Goal: Transaction & Acquisition: Purchase product/service

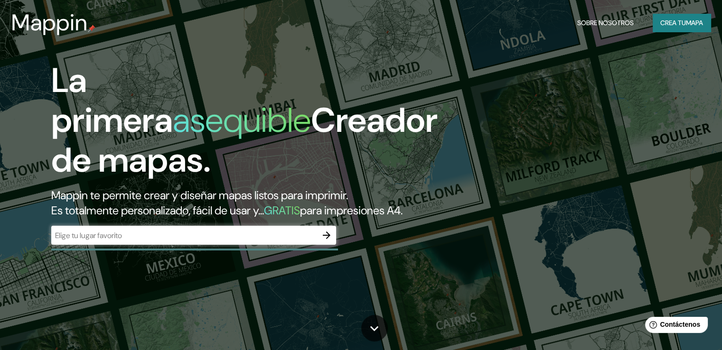
click at [274, 243] on div "​" at bounding box center [193, 235] width 285 height 19
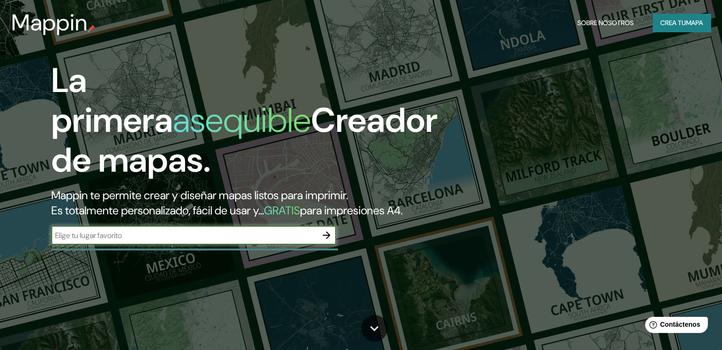
paste input "[PERSON_NAME][GEOGRAPHIC_DATA] near, [STREET_ADDRESS][PERSON_NAME]"
type input "[PERSON_NAME][GEOGRAPHIC_DATA] near, [STREET_ADDRESS][PERSON_NAME]"
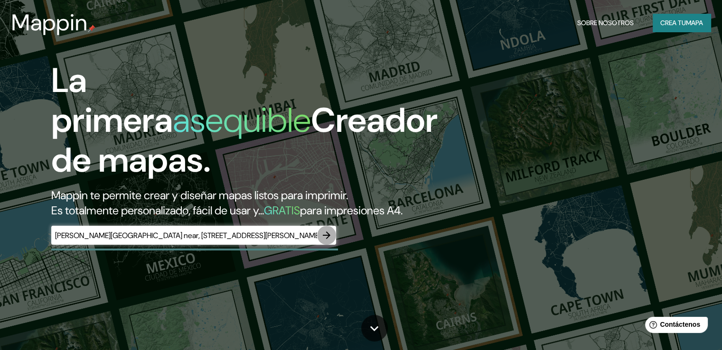
click at [321, 241] on icon "button" at bounding box center [326, 235] width 11 height 11
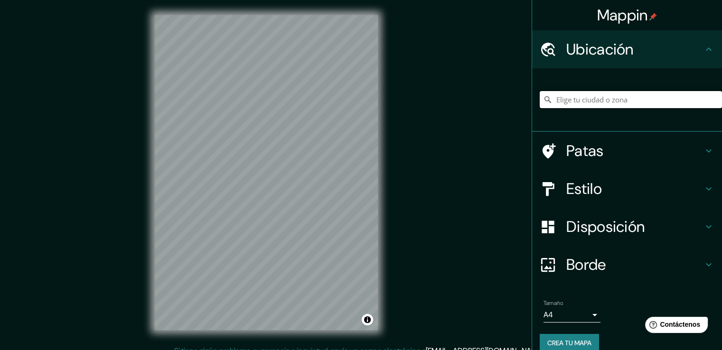
click at [588, 101] on input "Elige tu ciudad o zona" at bounding box center [631, 99] width 182 height 17
paste input "[PERSON_NAME][GEOGRAPHIC_DATA] near, [STREET_ADDRESS][PERSON_NAME]"
type input "[PERSON_NAME][STREET_ADDRESS][PERSON_NAME]"
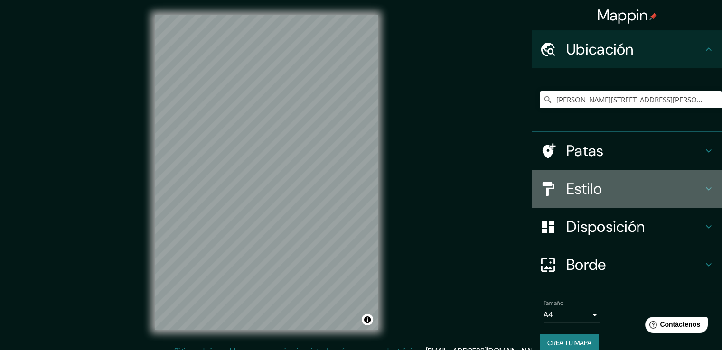
click at [638, 190] on h4 "Estilo" at bounding box center [634, 188] width 137 height 19
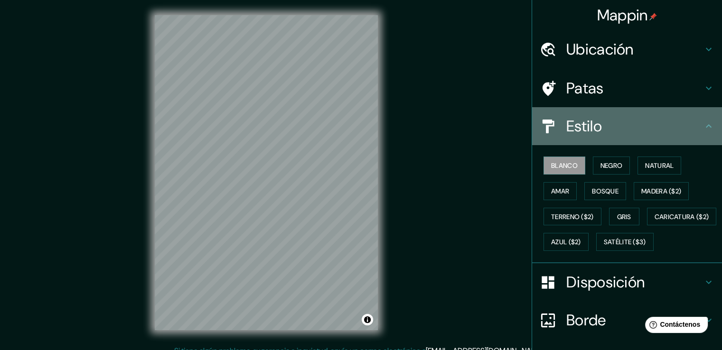
click at [619, 123] on h4 "Estilo" at bounding box center [634, 126] width 137 height 19
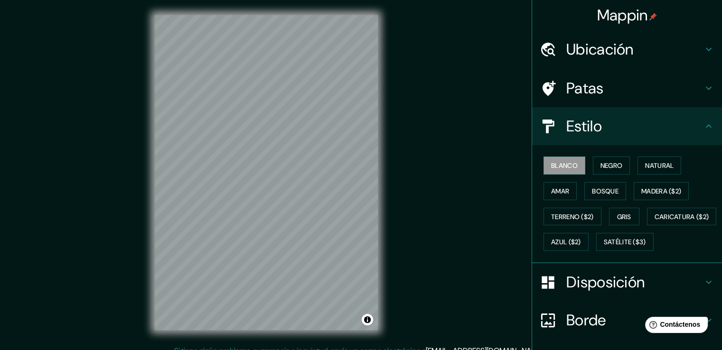
click at [591, 291] on div "Disposición" at bounding box center [627, 282] width 190 height 38
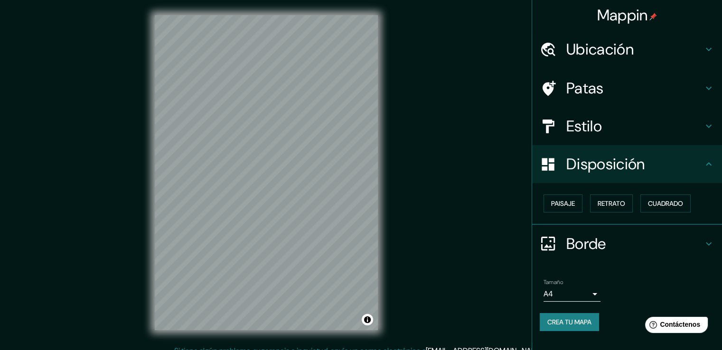
scroll to position [10, 0]
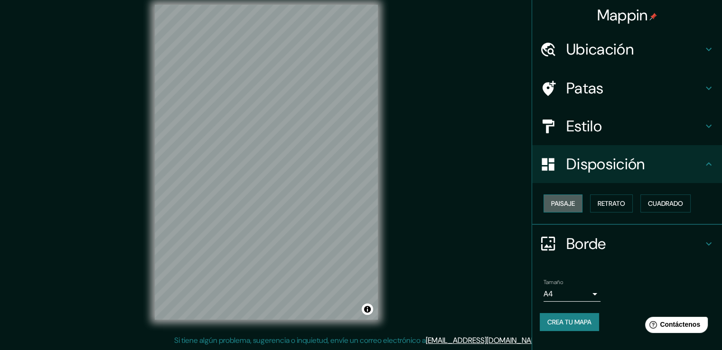
click at [572, 203] on font "Paisaje" at bounding box center [563, 203] width 24 height 9
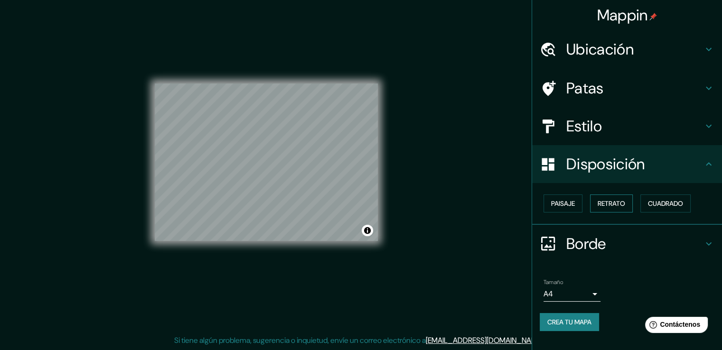
click at [601, 200] on font "Retrato" at bounding box center [612, 203] width 28 height 9
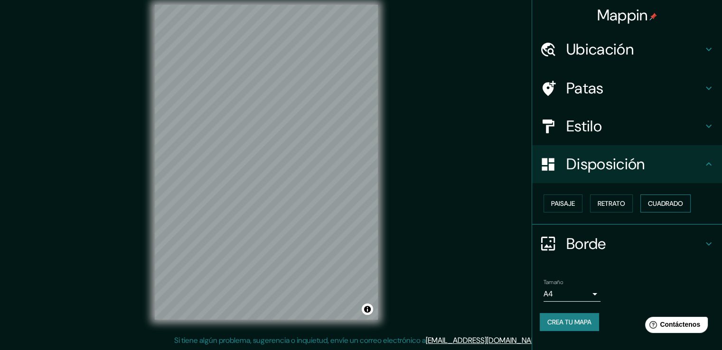
click at [665, 200] on font "Cuadrado" at bounding box center [665, 203] width 35 height 9
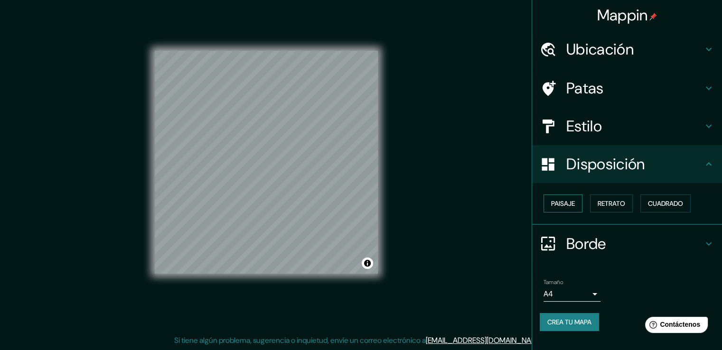
click at [567, 199] on font "Paisaje" at bounding box center [563, 203] width 24 height 9
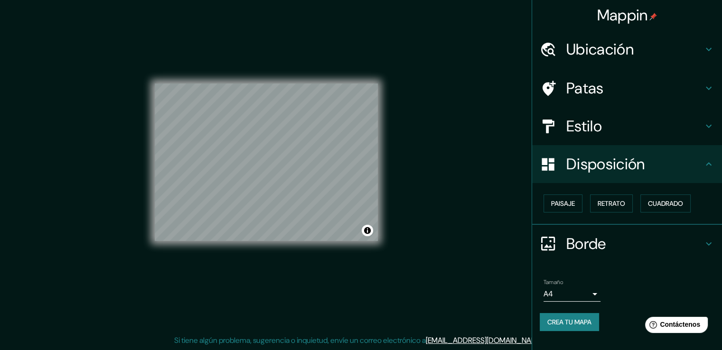
click at [628, 160] on font "Disposición" at bounding box center [605, 164] width 78 height 20
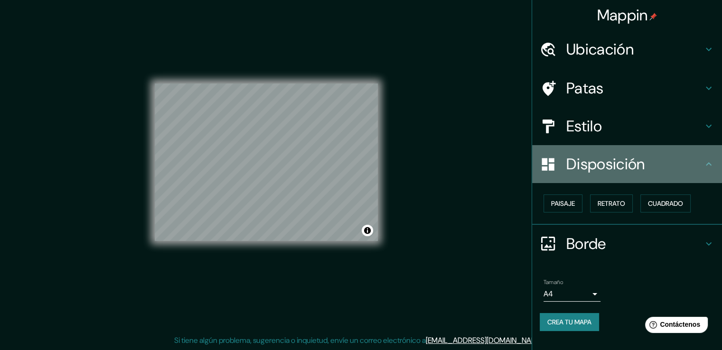
click at [675, 166] on h4 "Disposición" at bounding box center [634, 164] width 137 height 19
click at [703, 163] on h4 "Disposición" at bounding box center [634, 164] width 137 height 19
click at [710, 166] on icon at bounding box center [708, 164] width 11 height 11
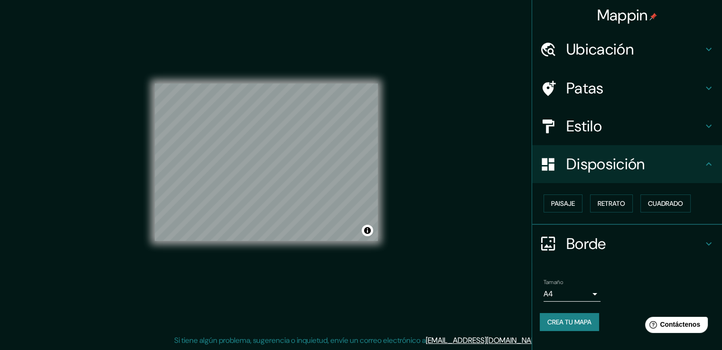
scroll to position [7, 0]
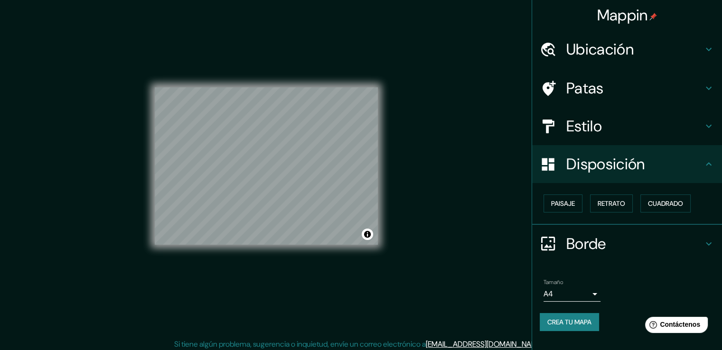
click at [714, 127] on div "Estilo" at bounding box center [627, 126] width 190 height 38
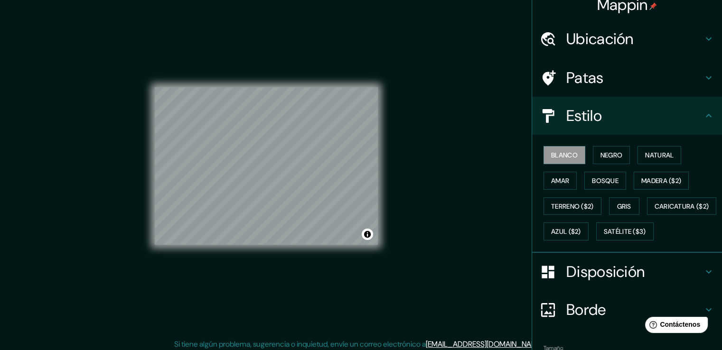
scroll to position [8, 0]
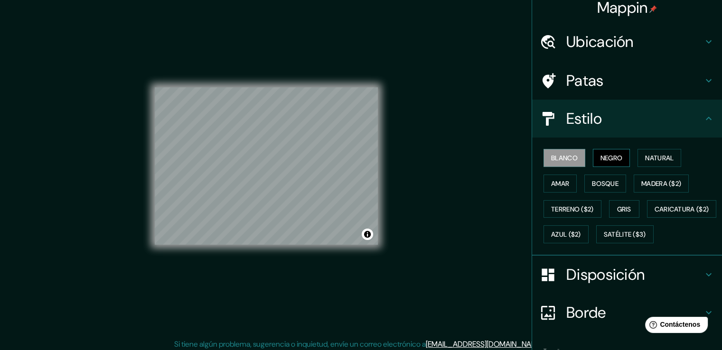
click at [610, 160] on font "Negro" at bounding box center [612, 158] width 22 height 9
click at [638, 159] on button "Natural" at bounding box center [660, 158] width 44 height 18
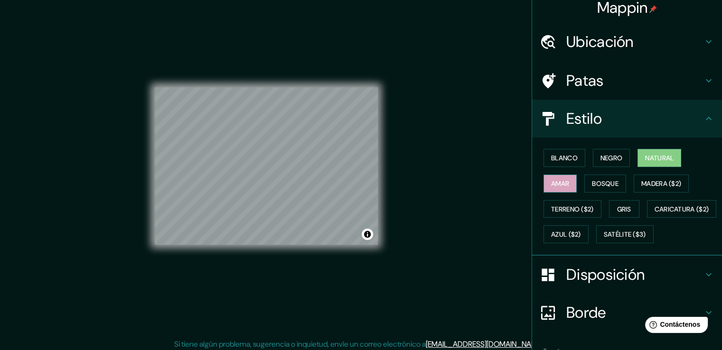
click at [552, 184] on font "Amar" at bounding box center [560, 183] width 18 height 9
click at [584, 184] on button "Bosque" at bounding box center [605, 184] width 42 height 18
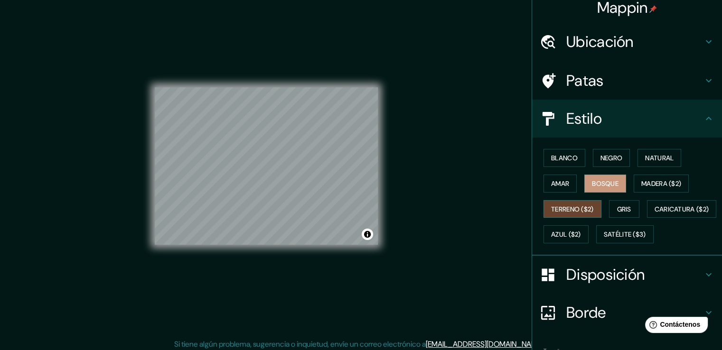
click at [577, 206] on font "Terreno ($2)" at bounding box center [572, 209] width 43 height 9
click at [619, 207] on font "Gris" at bounding box center [624, 209] width 14 height 9
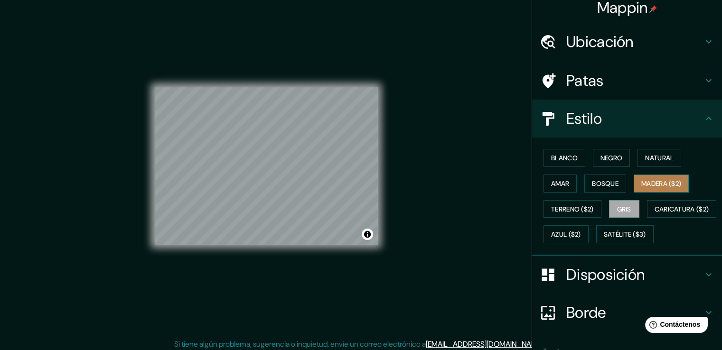
click at [653, 182] on font "Madera ($2)" at bounding box center [661, 183] width 40 height 9
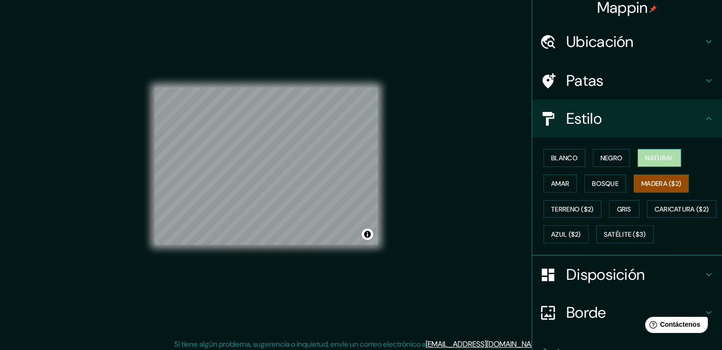
click at [657, 158] on font "Natural" at bounding box center [659, 158] width 28 height 9
click at [625, 156] on div "Blanco Negro Natural Amar Bosque Madera ($2) Terreno ($2) Gris Caricatura ($2) …" at bounding box center [631, 196] width 182 height 102
click at [618, 156] on button "Negro" at bounding box center [612, 158] width 38 height 18
click at [648, 156] on font "Natural" at bounding box center [659, 158] width 28 height 9
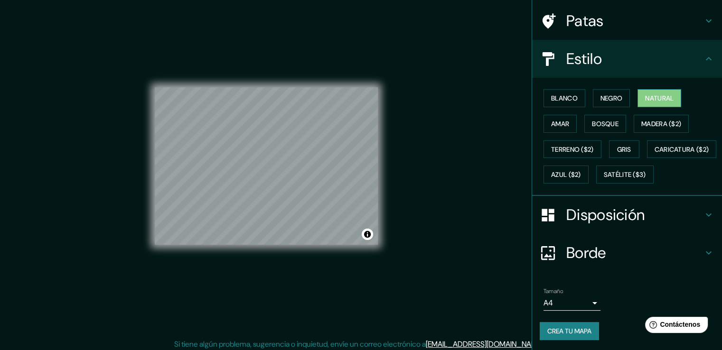
scroll to position [0, 0]
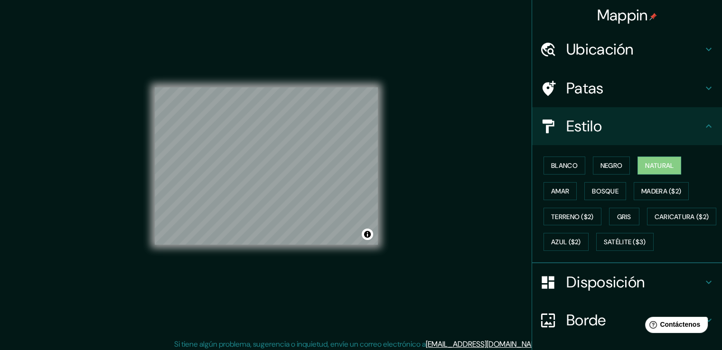
click at [573, 85] on font "Patas" at bounding box center [585, 88] width 38 height 20
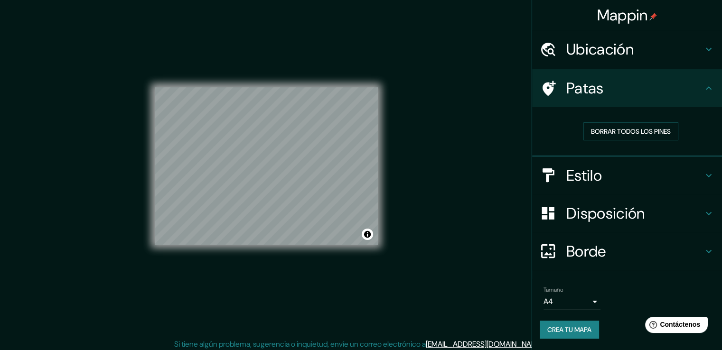
click at [550, 81] on icon at bounding box center [548, 88] width 17 height 17
click at [628, 125] on font "Borrar todos los pines" at bounding box center [631, 131] width 80 height 12
click at [647, 90] on h4 "Patas" at bounding box center [634, 88] width 137 height 19
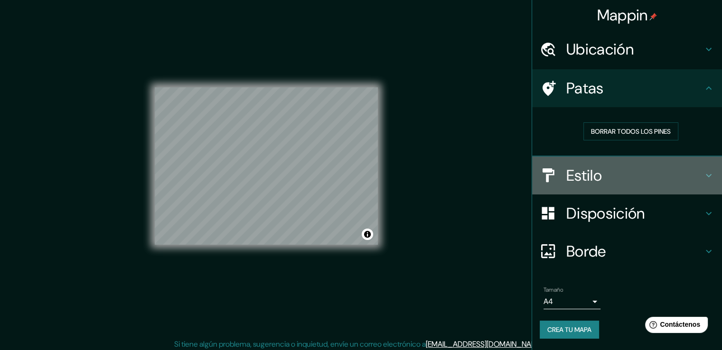
click at [625, 177] on h4 "Estilo" at bounding box center [634, 175] width 137 height 19
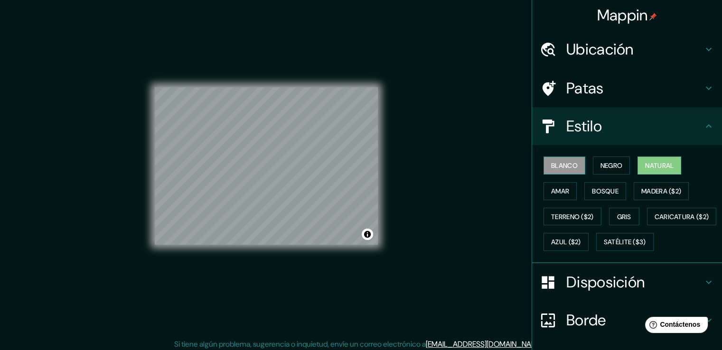
click at [576, 168] on button "Blanco" at bounding box center [565, 166] width 42 height 18
click at [593, 171] on button "Negro" at bounding box center [612, 166] width 38 height 18
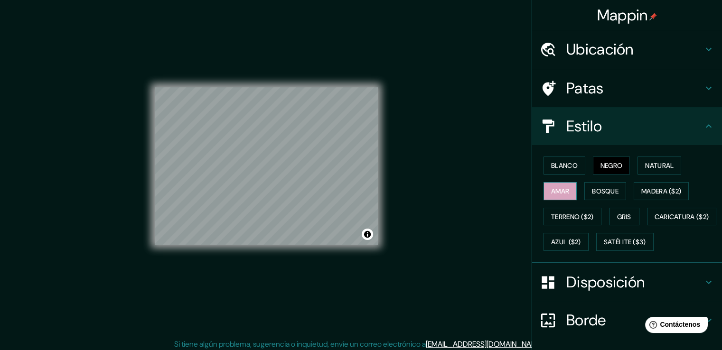
click at [554, 192] on font "Amar" at bounding box center [560, 191] width 18 height 9
click at [592, 191] on font "Bosque" at bounding box center [605, 191] width 27 height 9
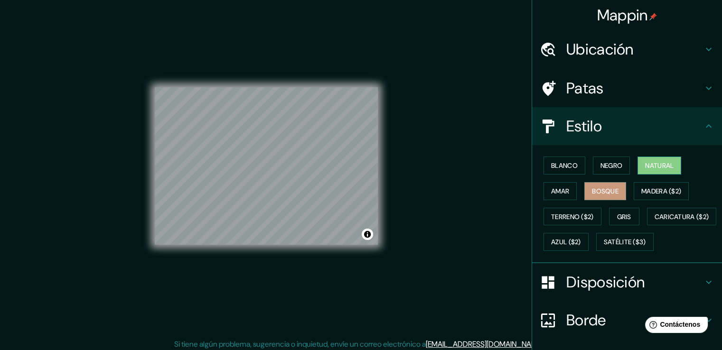
click at [645, 169] on font "Natural" at bounding box center [659, 165] width 28 height 9
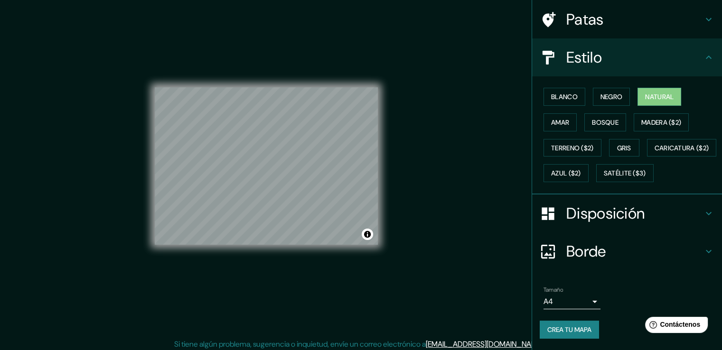
click at [575, 329] on font "Crea tu mapa" at bounding box center [569, 330] width 44 height 9
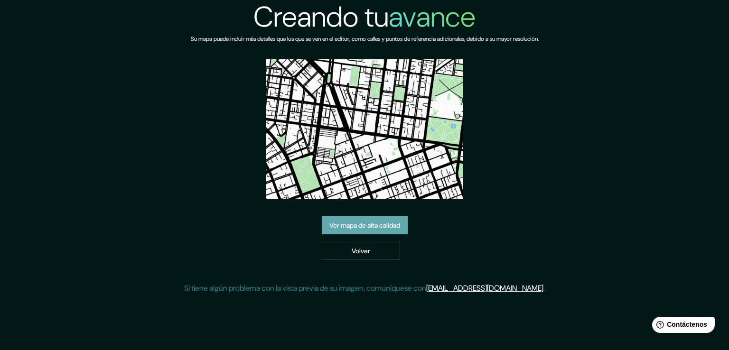
click at [365, 228] on font "Ver mapa de alta calidad" at bounding box center [364, 225] width 71 height 9
